Goal: Task Accomplishment & Management: Manage account settings

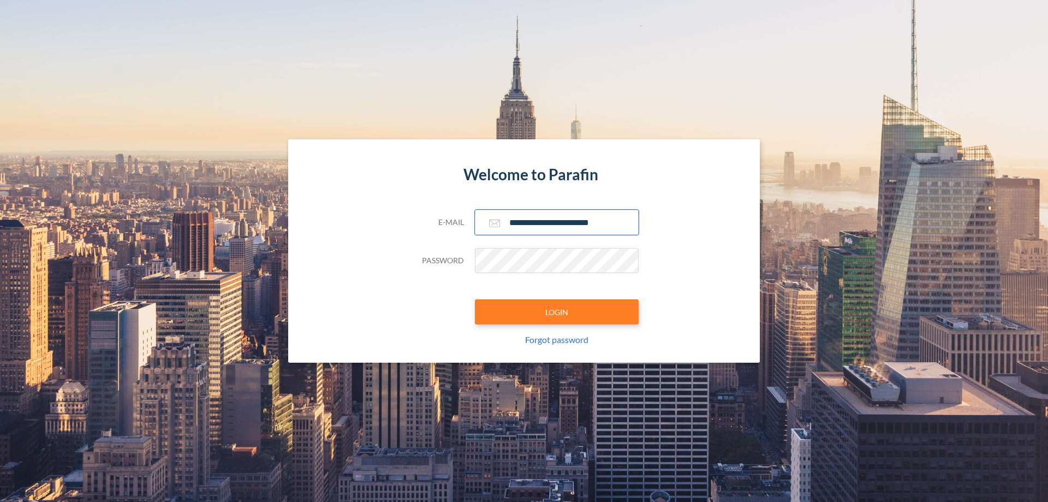
type input "**********"
click at [557, 312] on button "LOGIN" at bounding box center [557, 311] width 164 height 25
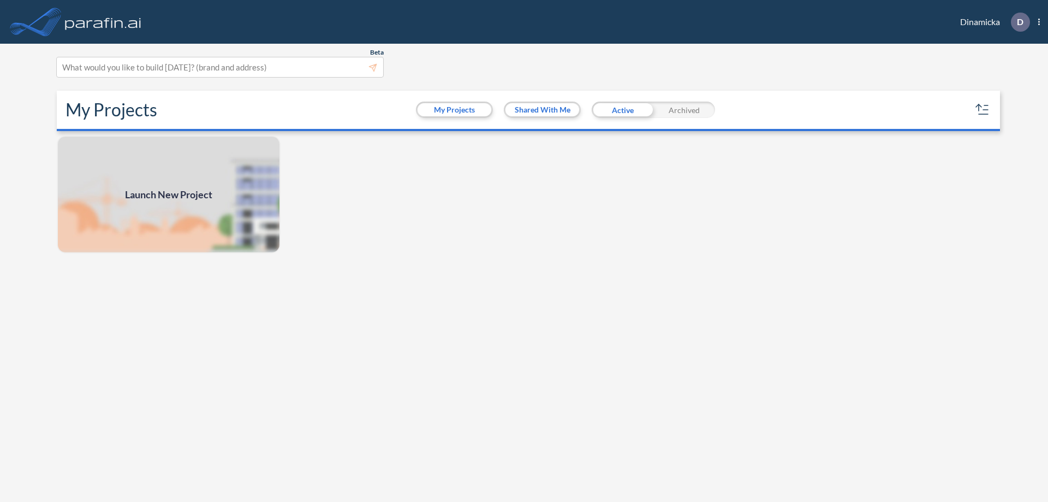
scroll to position [3, 0]
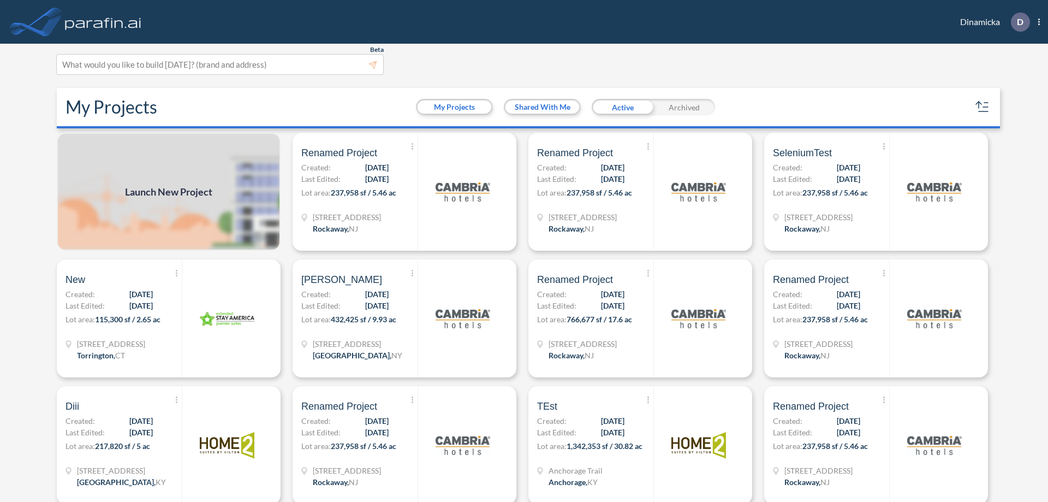
click at [684, 107] on div "Archived" at bounding box center [684, 107] width 62 height 16
